Goal: Navigation & Orientation: Find specific page/section

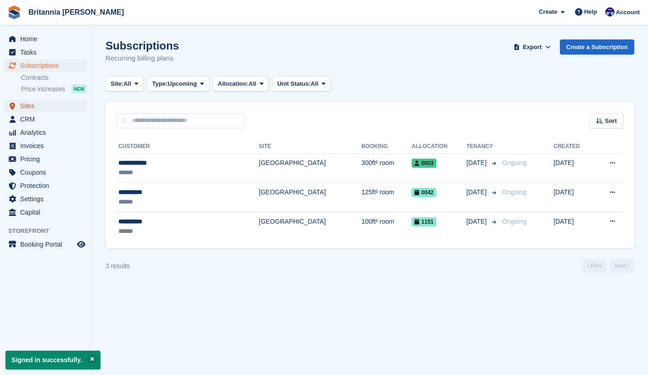
click at [42, 105] on span "Sites" at bounding box center [47, 106] width 55 height 13
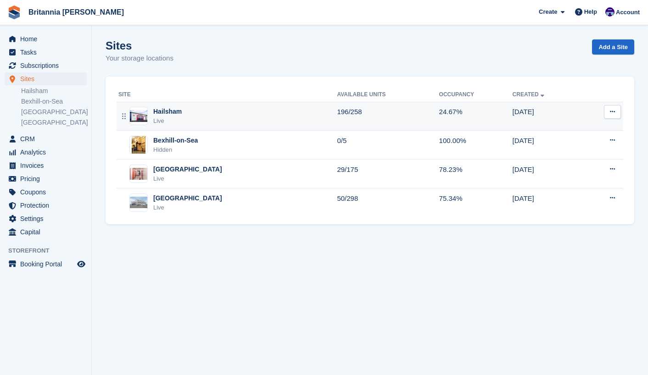
click at [188, 121] on div "Hailsham Live" at bounding box center [227, 116] width 218 height 19
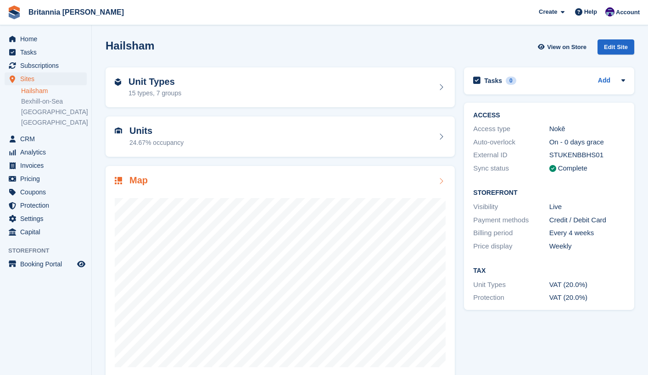
scroll to position [16, 0]
